Goal: Information Seeking & Learning: Learn about a topic

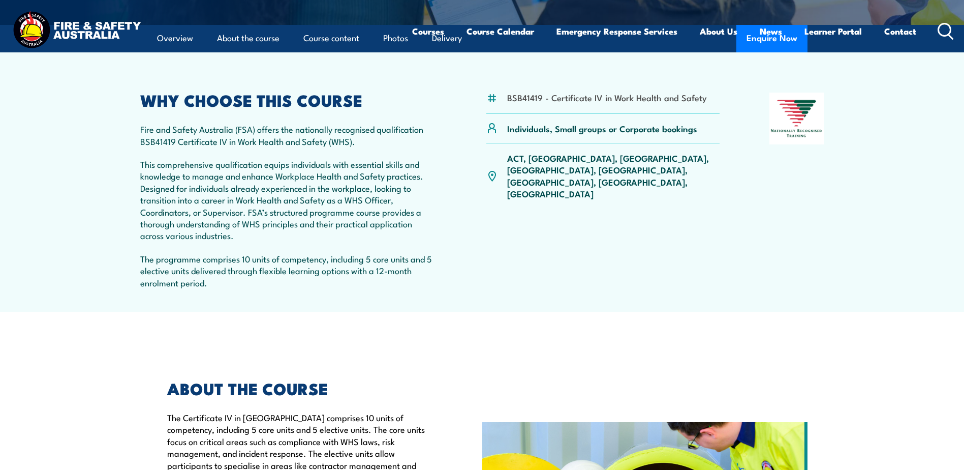
scroll to position [102, 0]
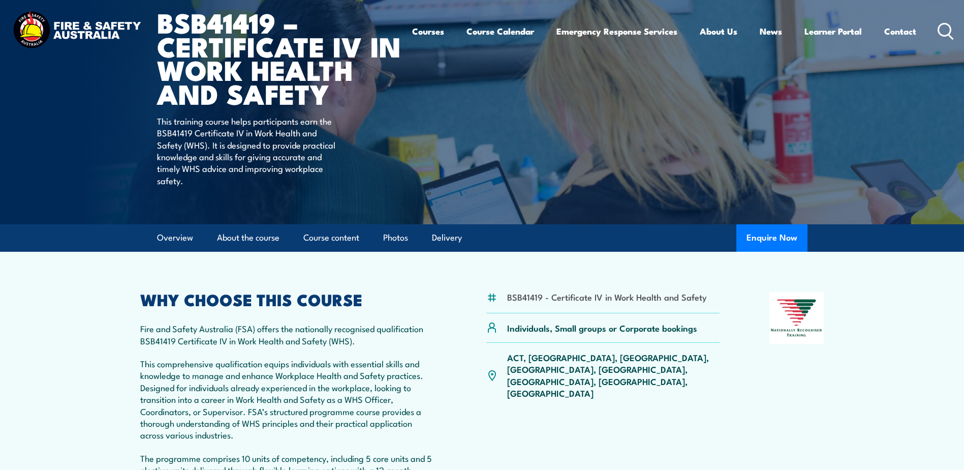
drag, startPoint x: 166, startPoint y: 46, endPoint x: 199, endPoint y: 47, distance: 33.6
click at [199, 47] on div "Courses Course Calendar Emergency Response Services Services Overview Emergency…" at bounding box center [482, 31] width 944 height 44
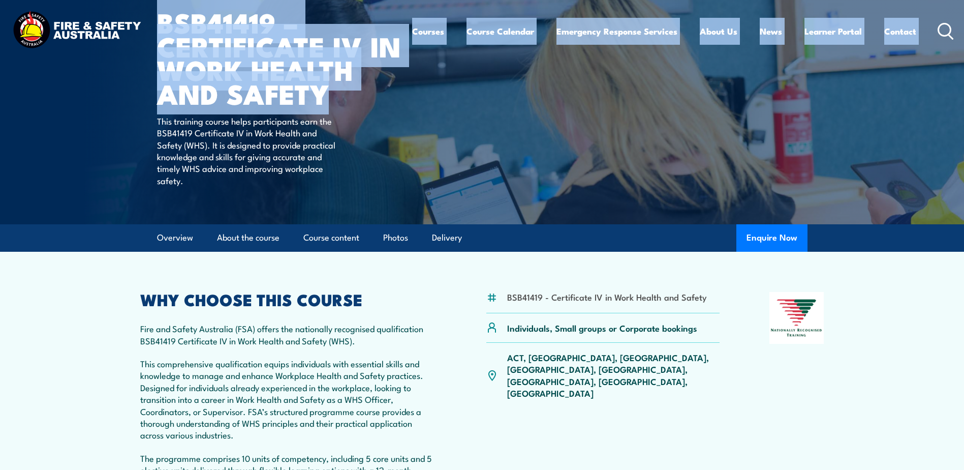
drag, startPoint x: 155, startPoint y: 23, endPoint x: 344, endPoint y: 94, distance: 202.1
click at [344, 94] on body "Courses Course Calendar Emergency Response Services Services Overview Emergency…" at bounding box center [482, 133] width 964 height 470
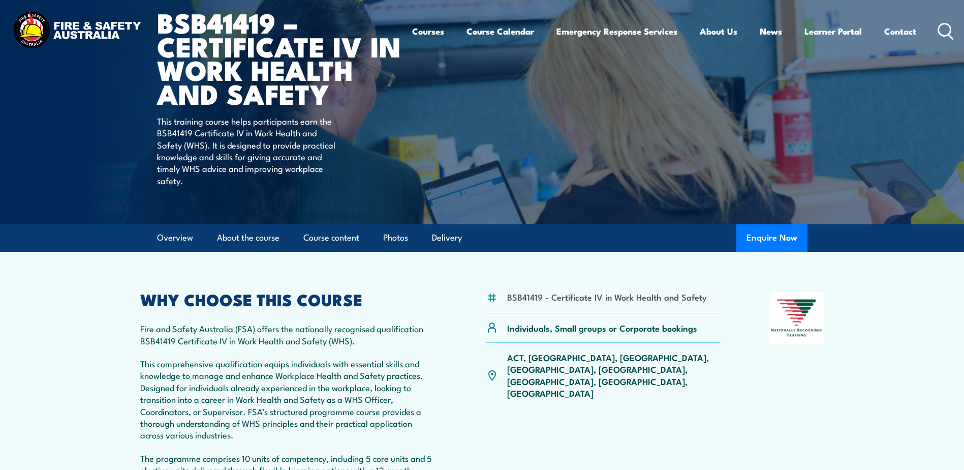
drag, startPoint x: 344, startPoint y: 94, endPoint x: 341, endPoint y: 112, distance: 18.6
click at [346, 134] on div "COURSES > Work Health & Safety Training (WHS) BSB41419 – Certificate IV in Work…" at bounding box center [282, 61] width 251 height 326
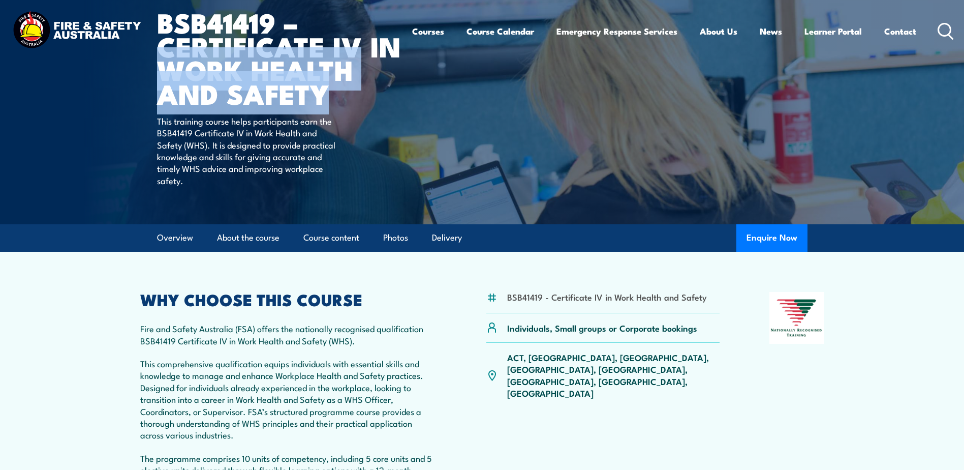
drag, startPoint x: 325, startPoint y: 94, endPoint x: 166, endPoint y: 79, distance: 159.8
click at [166, 79] on h1 "BSB41419 – Certificate IV in Work Health and Safety" at bounding box center [282, 57] width 251 height 95
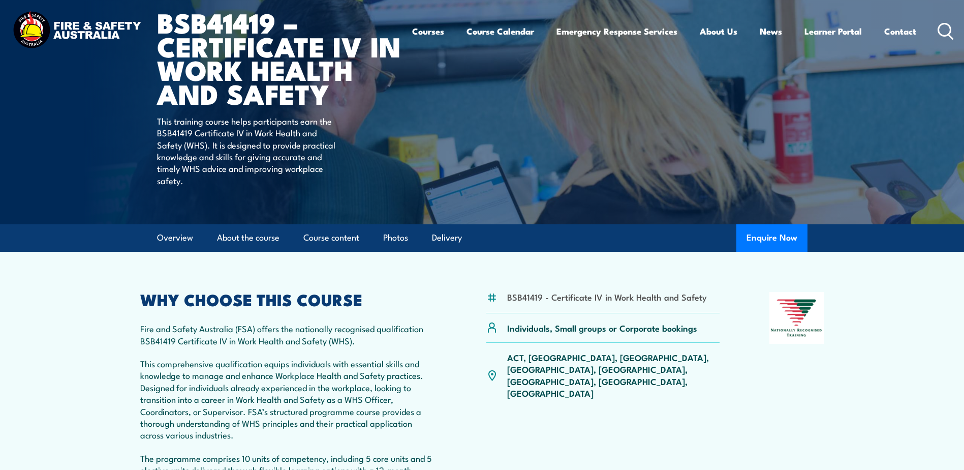
click at [431, 299] on h2 "WHY CHOOSE THIS COURSE" at bounding box center [288, 299] width 297 height 14
drag, startPoint x: 141, startPoint y: 341, endPoint x: 326, endPoint y: 344, distance: 185.1
click at [326, 344] on p "Fire and Safety Australia (FSA) offers the nationally recognised qualification …" at bounding box center [288, 334] width 297 height 24
drag, startPoint x: 326, startPoint y: 344, endPoint x: 320, endPoint y: 343, distance: 6.7
copy p "BSB41419 Certificate IV in Work Health and Safety"
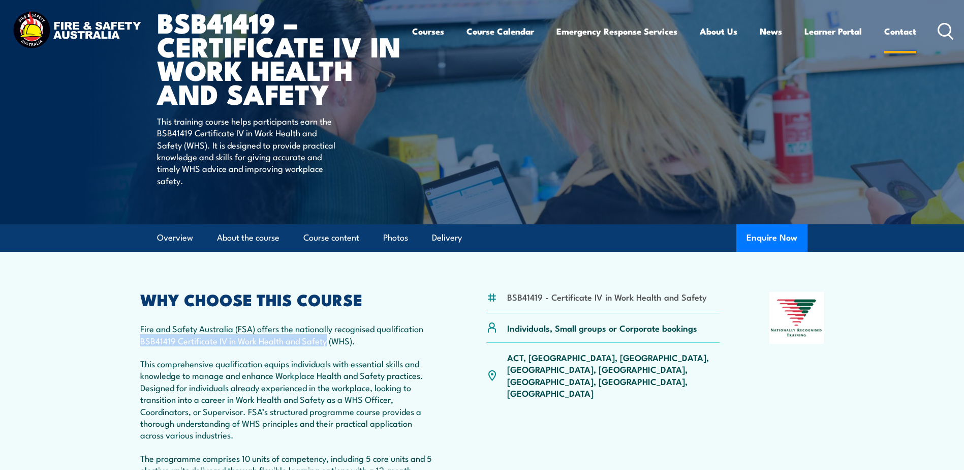
click at [898, 36] on link "Contact" at bounding box center [901, 31] width 32 height 27
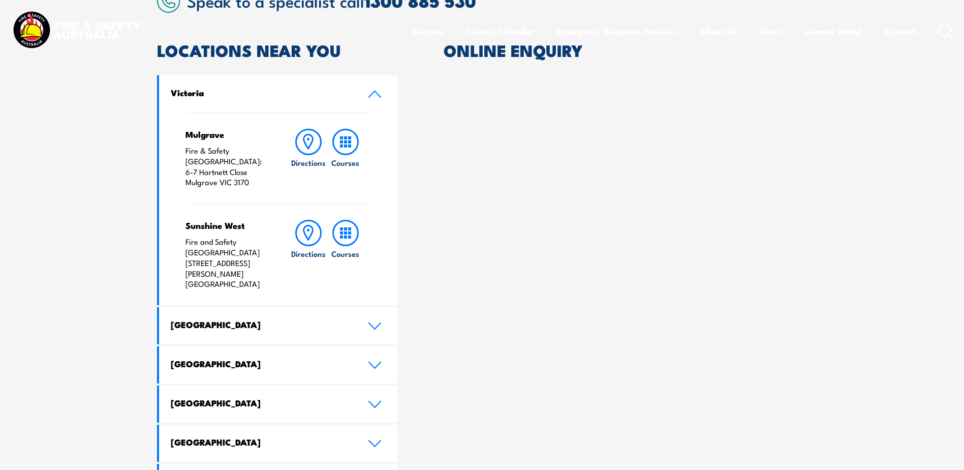
scroll to position [356, 0]
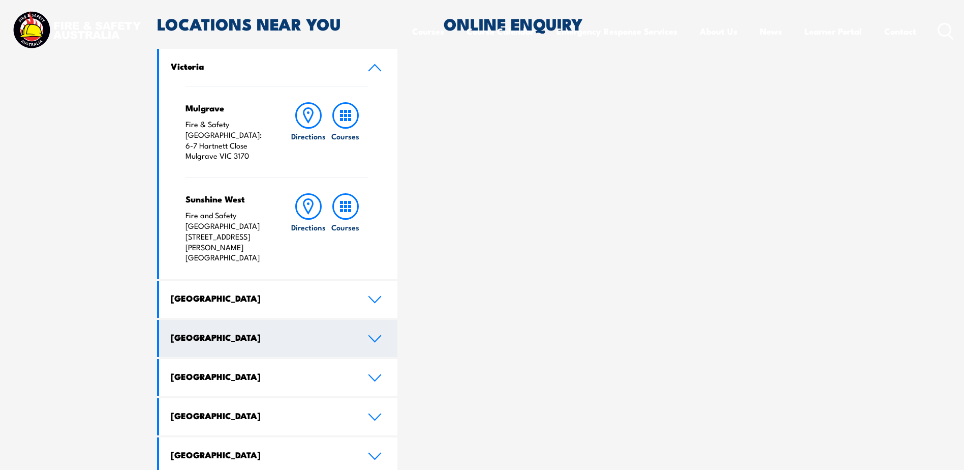
click at [387, 320] on link "[GEOGRAPHIC_DATA]" at bounding box center [278, 338] width 239 height 37
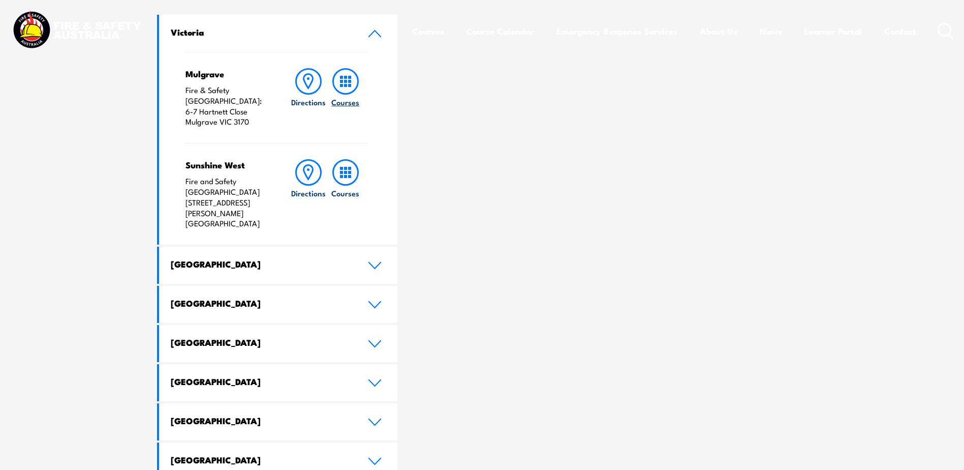
scroll to position [458, 0]
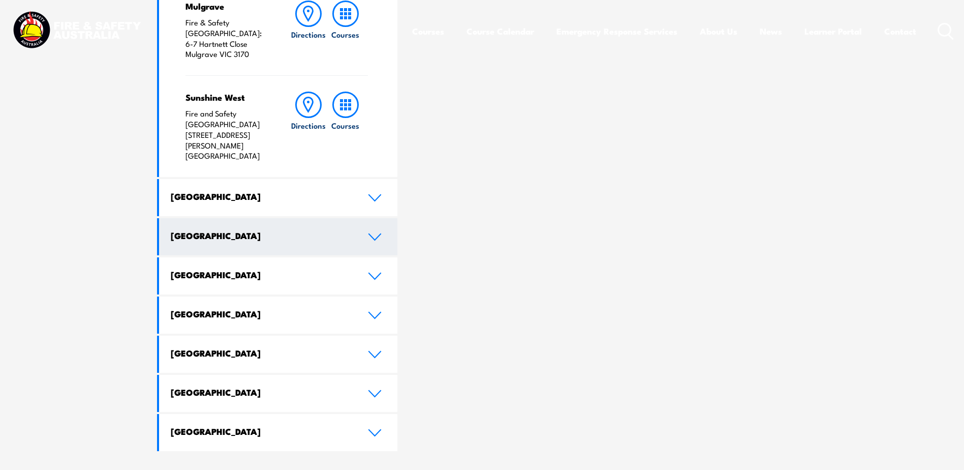
click at [377, 218] on link "[GEOGRAPHIC_DATA]" at bounding box center [278, 236] width 239 height 37
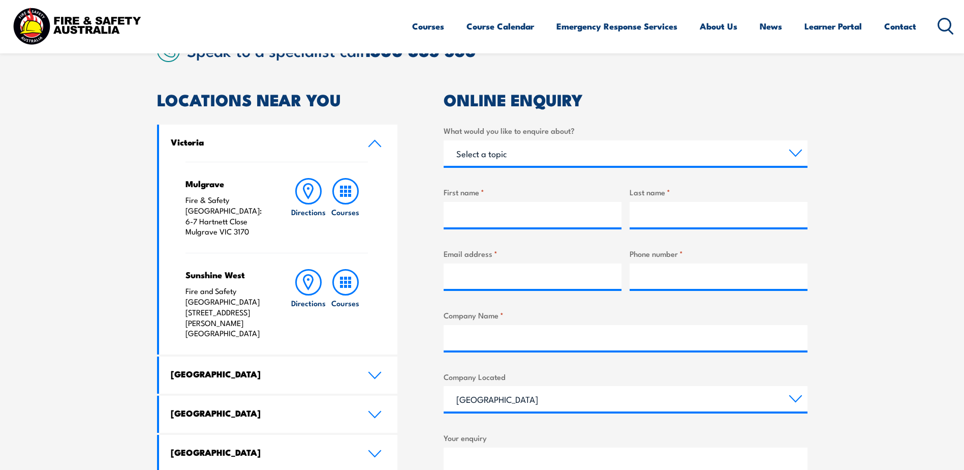
scroll to position [254, 0]
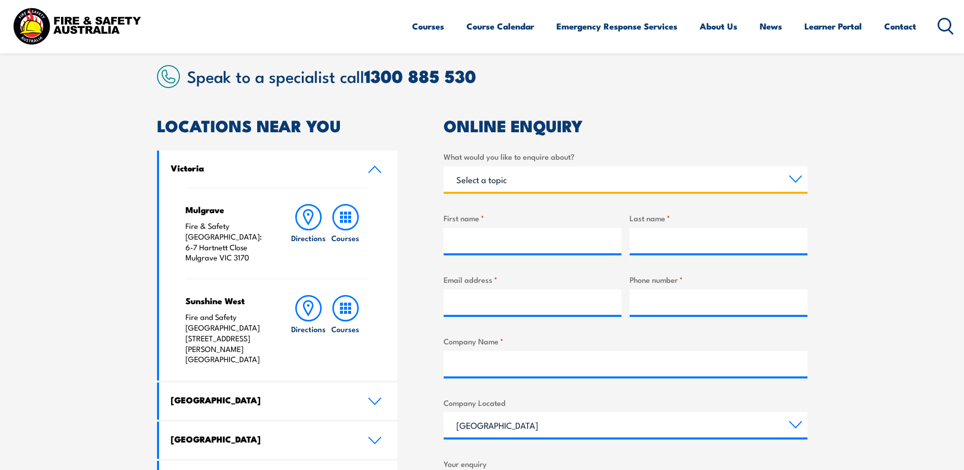
click at [560, 169] on select "Select a topic Training Emergency Response Services General Enquiry" at bounding box center [626, 178] width 364 height 25
select select "Training"
click at [444, 166] on select "Select a topic Training Emergency Response Services General Enquiry" at bounding box center [626, 178] width 364 height 25
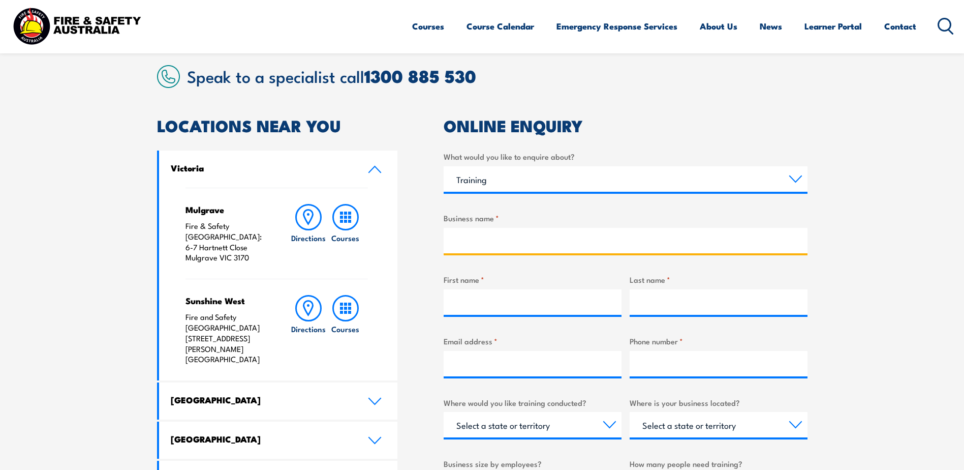
click at [530, 242] on input "Business name *" at bounding box center [626, 240] width 364 height 25
type input "Macmahon"
drag, startPoint x: 847, startPoint y: 288, endPoint x: 842, endPoint y: 282, distance: 8.3
click at [847, 288] on section "Speak to a specialist call 1300 885 530 LOCATIONS NEAR YOU Victoria Mulgrave Fi…" at bounding box center [482, 386] width 964 height 699
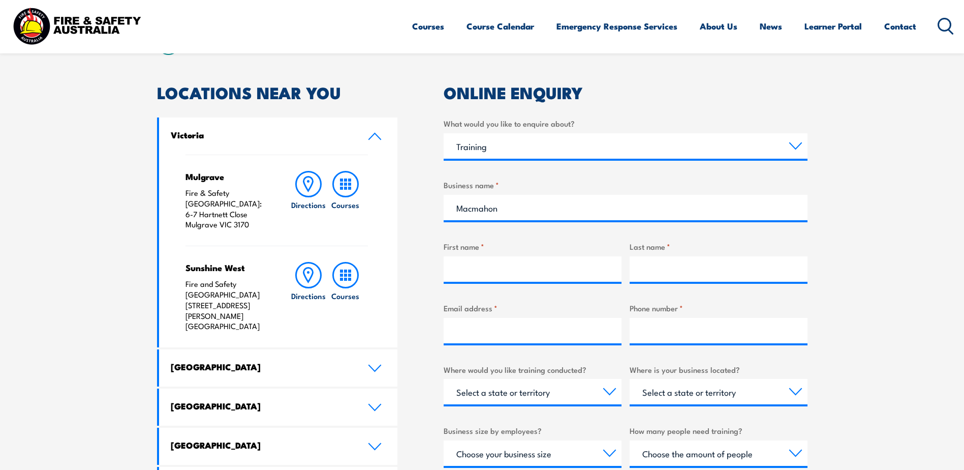
scroll to position [305, 0]
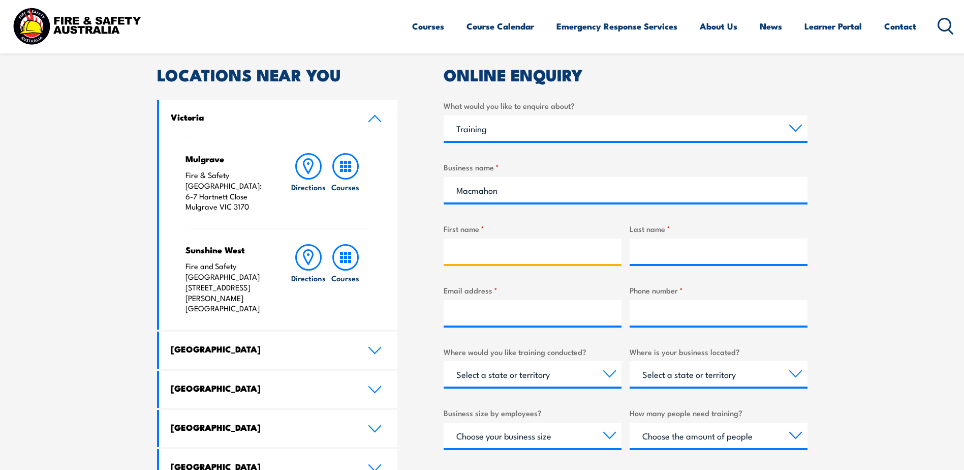
click at [454, 252] on input "First name *" at bounding box center [533, 250] width 178 height 25
type input "Van"
type input "Sandr"
type input "van_2003_s@hotmail.com"
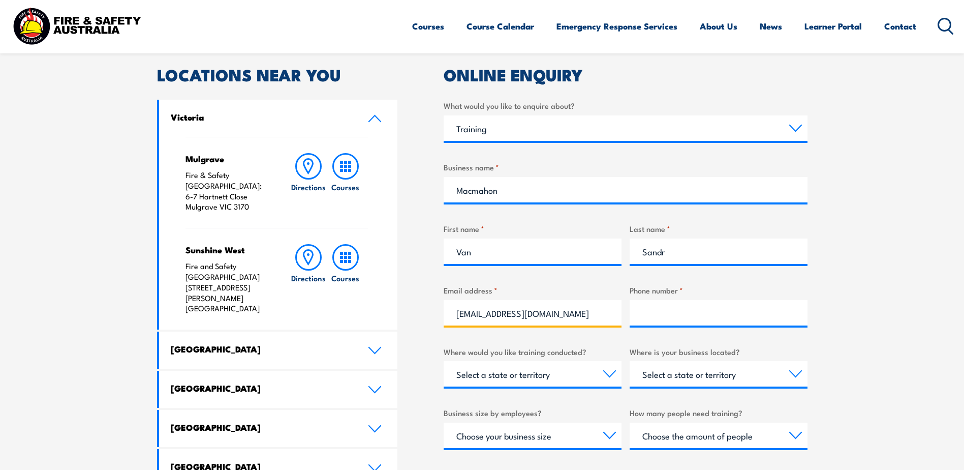
type input "0447796355"
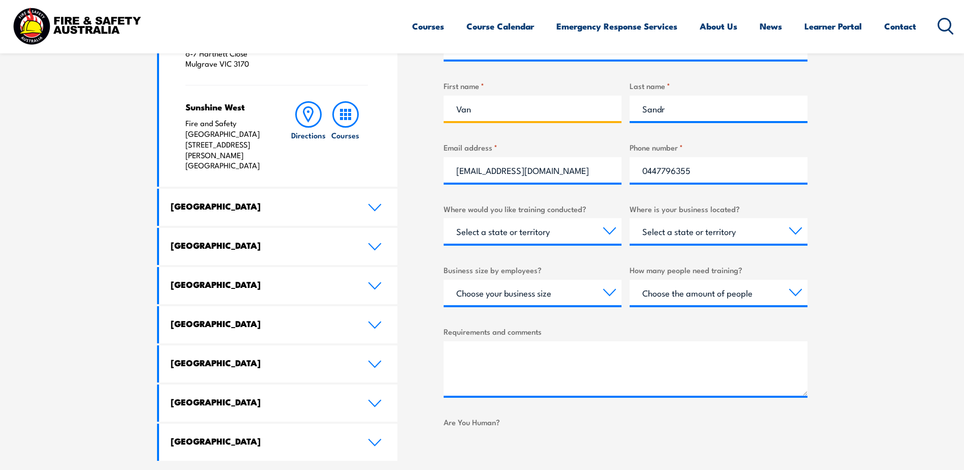
scroll to position [458, 0]
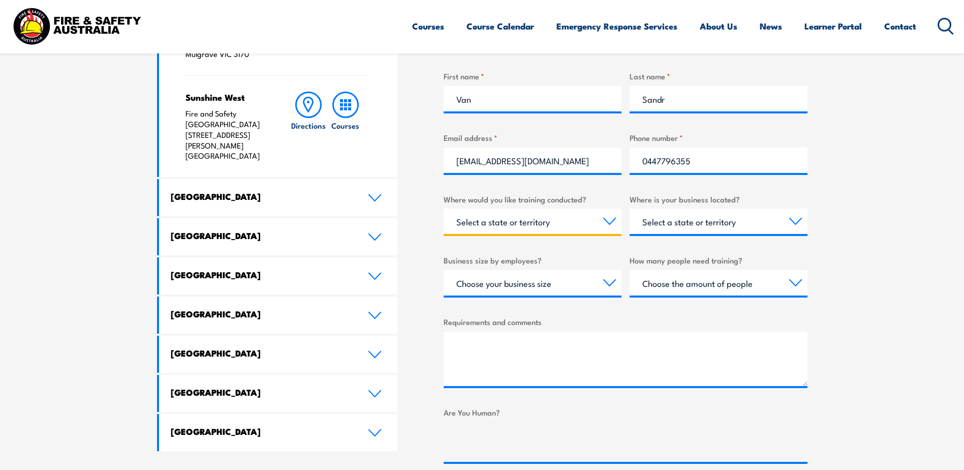
click at [547, 218] on select "Select a state or territory Nationally - multiple locations QLD NSW VIC SA ACT …" at bounding box center [533, 220] width 178 height 25
select select "QLD"
click at [444, 208] on select "Select a state or territory Nationally - multiple locations QLD NSW VIC SA ACT …" at bounding box center [533, 220] width 178 height 25
click at [798, 219] on select "Select a state or territory QLD NSW VIC SA ACT WA TAS NT" at bounding box center [719, 220] width 178 height 25
select select "QLD"
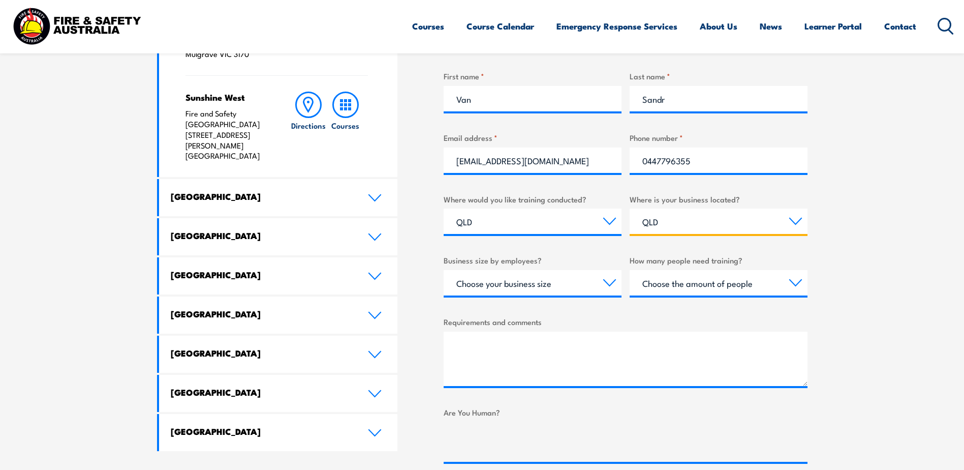
click at [630, 208] on select "Select a state or territory QLD NSW VIC SA ACT WA TAS NT" at bounding box center [719, 220] width 178 height 25
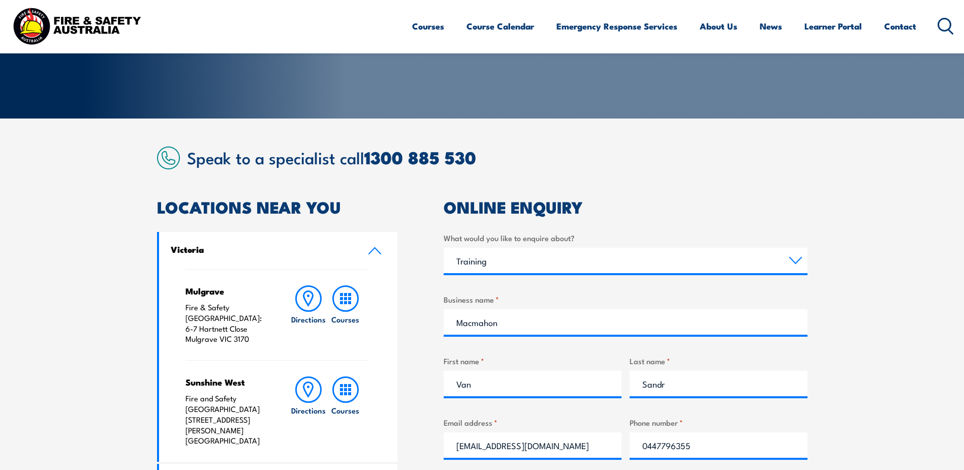
scroll to position [254, 0]
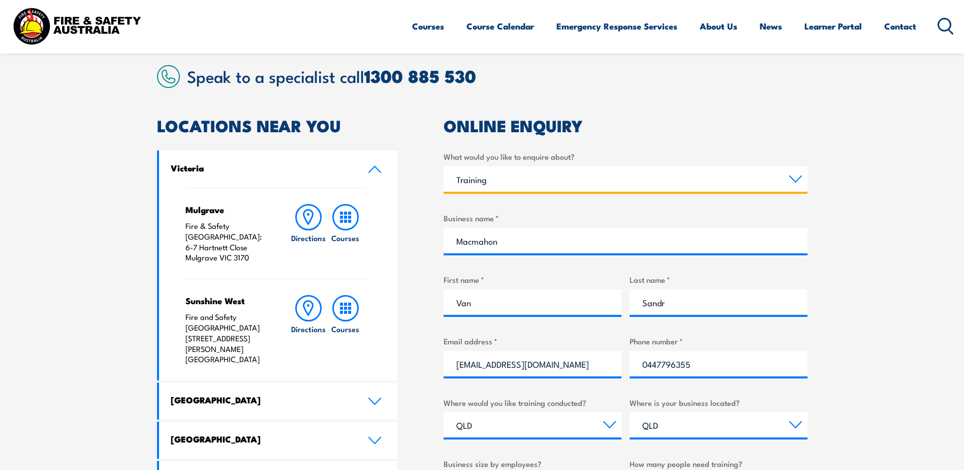
click at [803, 177] on select "Select a topic Training Emergency Response Services General Enquiry" at bounding box center [626, 178] width 364 height 25
select select "General Enquiry"
click at [444, 166] on select "Select a topic Training Emergency Response Services General Enquiry" at bounding box center [626, 178] width 364 height 25
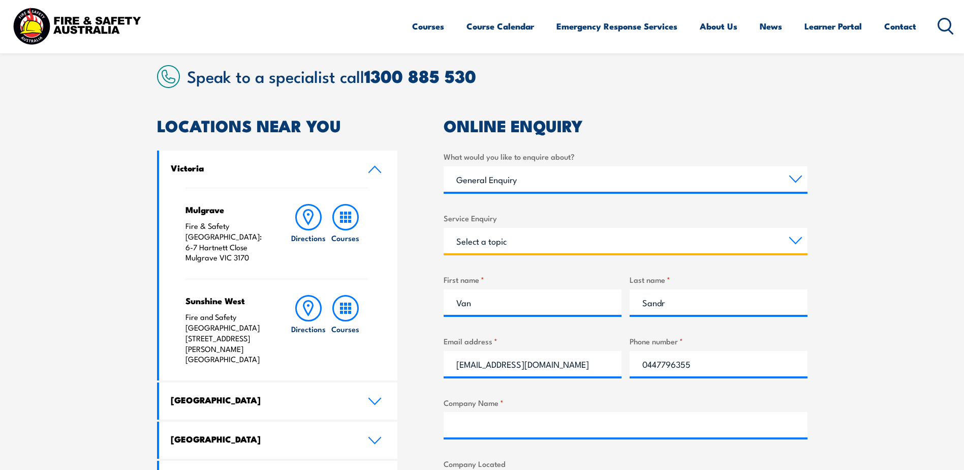
click at [768, 232] on select "Select a topic Assistance in completing an online enrolment booking Request a c…" at bounding box center [626, 240] width 364 height 25
select select "Other"
click at [444, 228] on select "Select a topic Assistance in completing an online enrolment booking Request a c…" at bounding box center [626, 240] width 364 height 25
click at [853, 301] on section "Speak to a specialist call 1300 885 530 LOCATIONS NEAR YOU Victoria Mulgrave Fi…" at bounding box center [482, 386] width 964 height 699
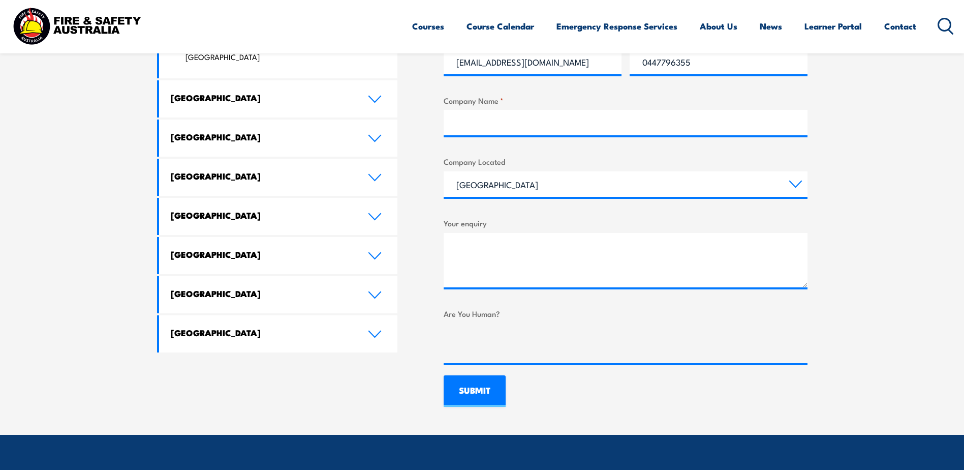
scroll to position [559, 0]
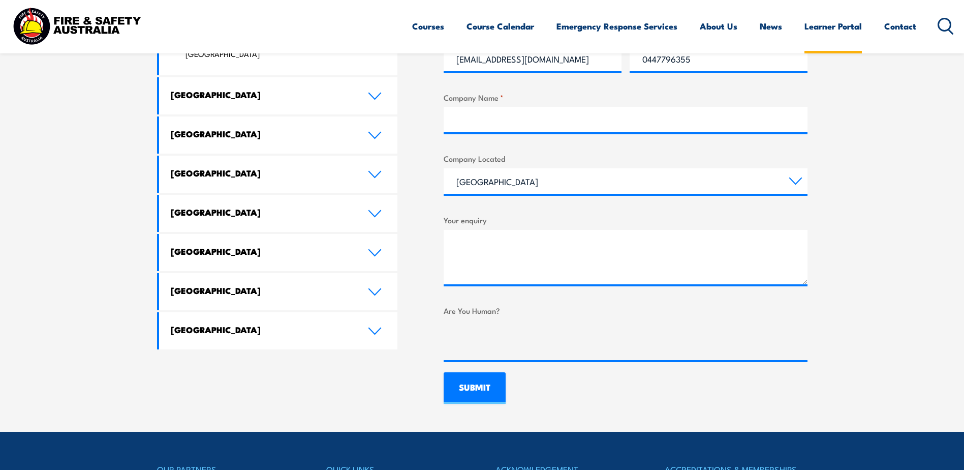
click at [822, 34] on link "Learner Portal" at bounding box center [833, 26] width 57 height 27
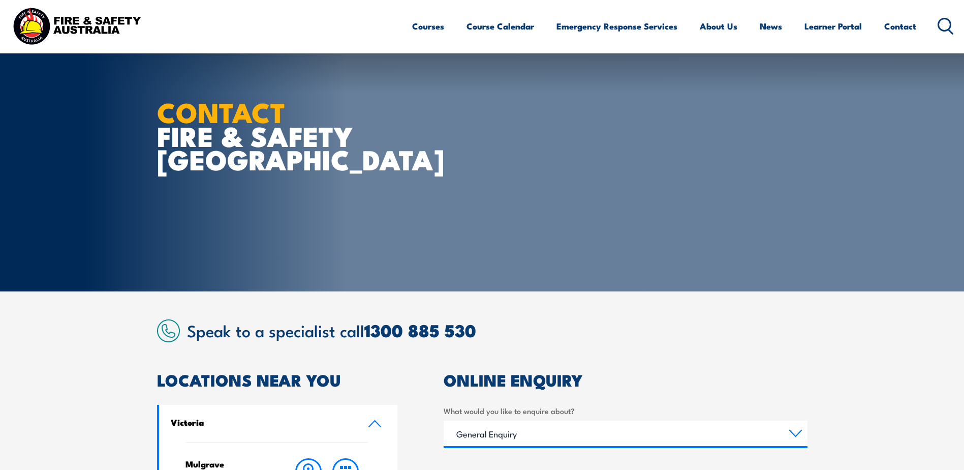
select select "General Enquiry"
select select "Other"
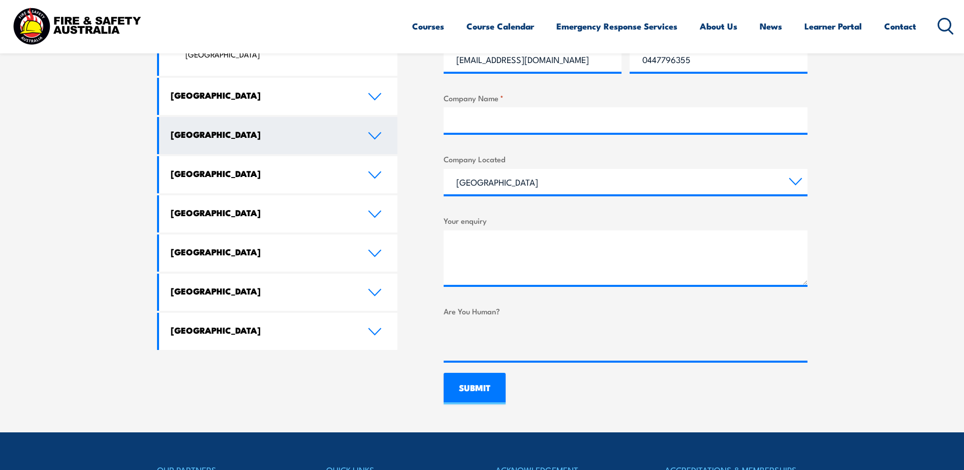
click at [221, 117] on link "[GEOGRAPHIC_DATA]" at bounding box center [278, 135] width 239 height 37
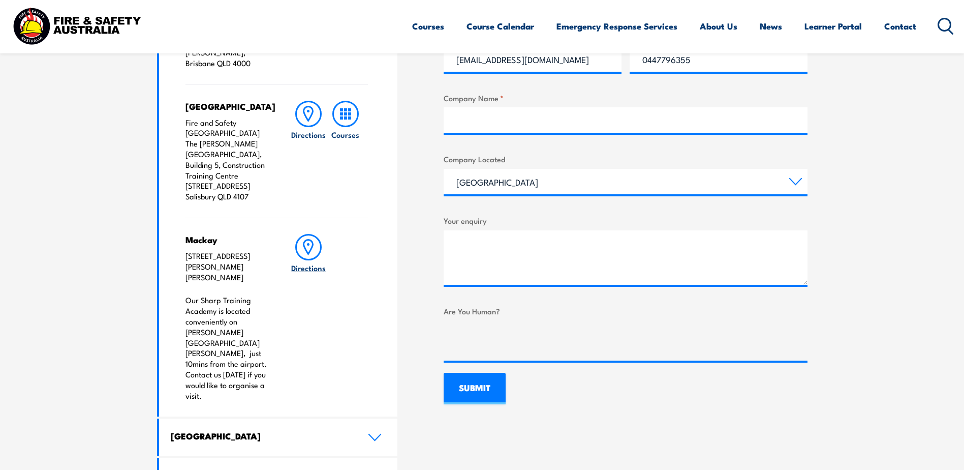
click at [310, 239] on icon at bounding box center [308, 246] width 9 height 14
